Goal: Transaction & Acquisition: Purchase product/service

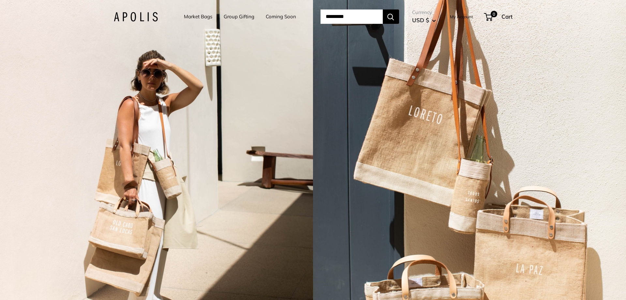
click at [192, 16] on link "Market Bags" at bounding box center [198, 16] width 28 height 9
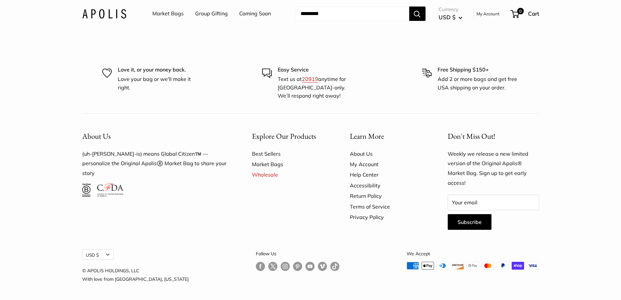
scroll to position [1990, 0]
click at [174, 12] on link "Market Bags" at bounding box center [167, 14] width 31 height 10
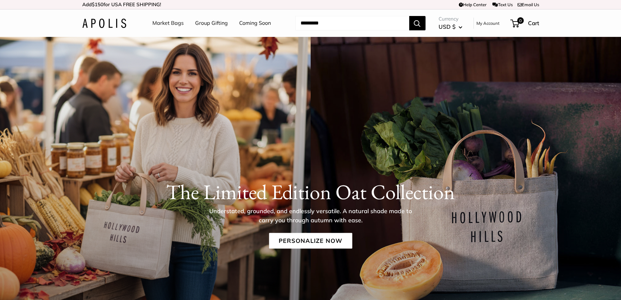
click at [209, 23] on link "Group Gifting" at bounding box center [211, 23] width 33 height 10
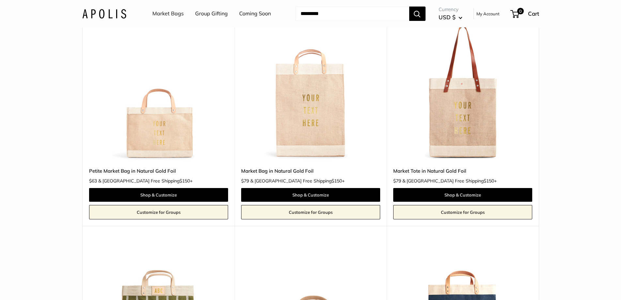
scroll to position [1272, 0]
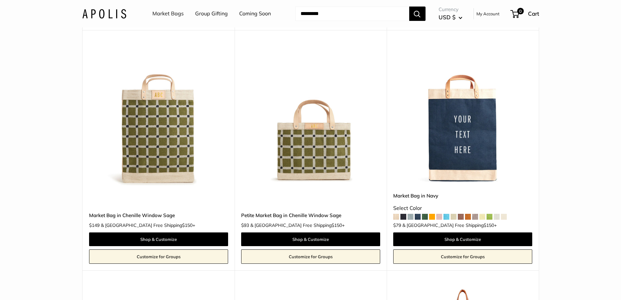
click at [0, 0] on img at bounding box center [0, 0] width 0 height 0
